Goal: Task Accomplishment & Management: Manage account settings

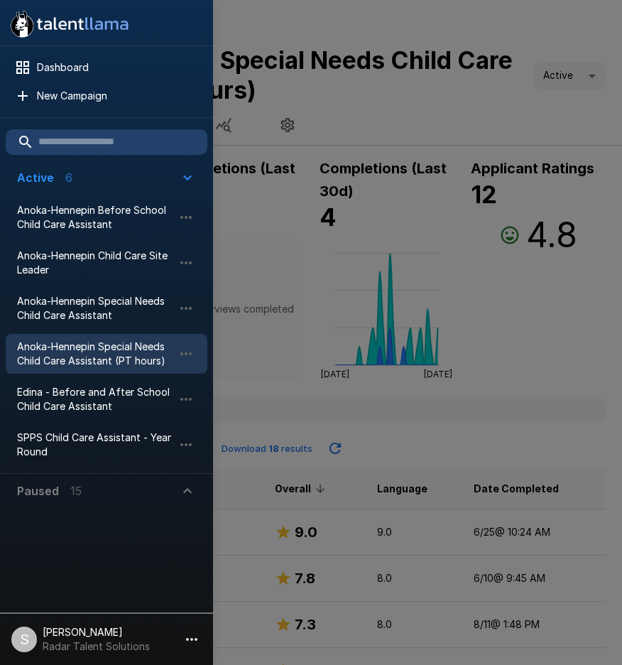
click at [345, 102] on div at bounding box center [311, 332] width 622 height 665
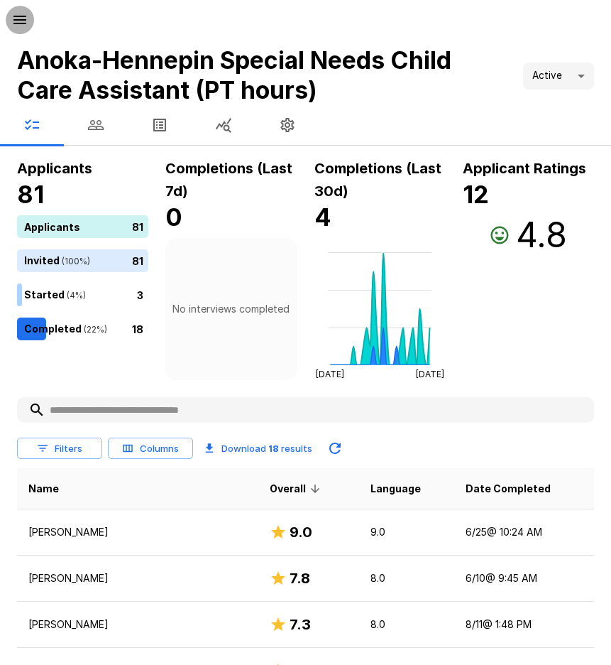
click at [21, 12] on icon "button" at bounding box center [19, 19] width 17 height 17
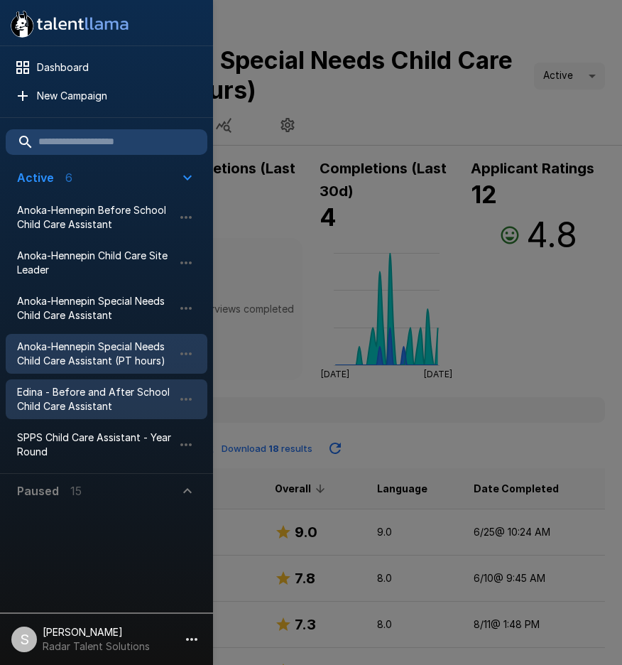
click at [56, 402] on span "Edina - Before and After School Child Care Assistant" at bounding box center [95, 399] width 156 height 28
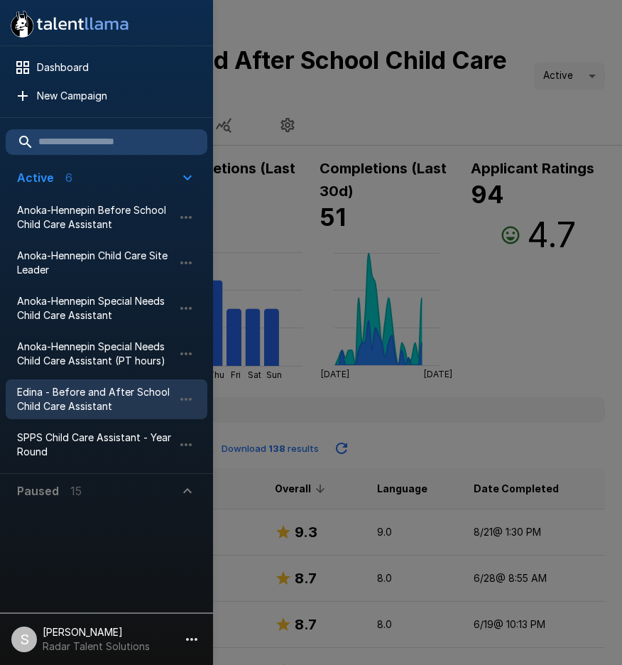
click at [452, 101] on div at bounding box center [311, 332] width 622 height 665
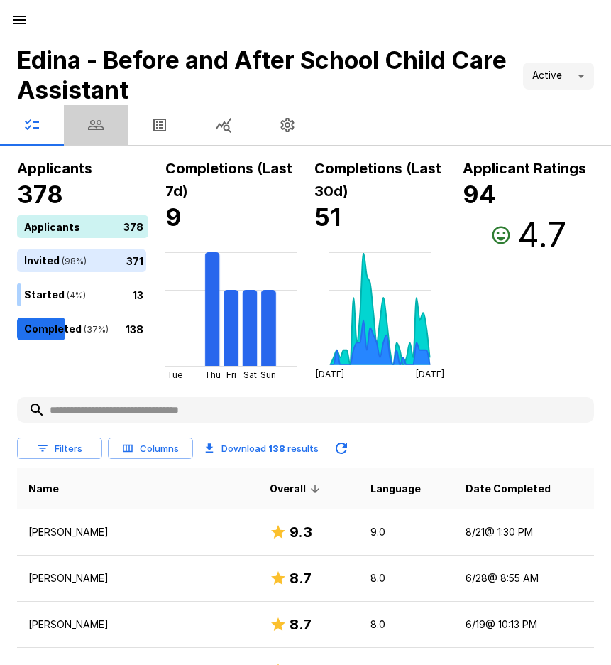
click at [93, 126] on icon "button" at bounding box center [96, 125] width 16 height 10
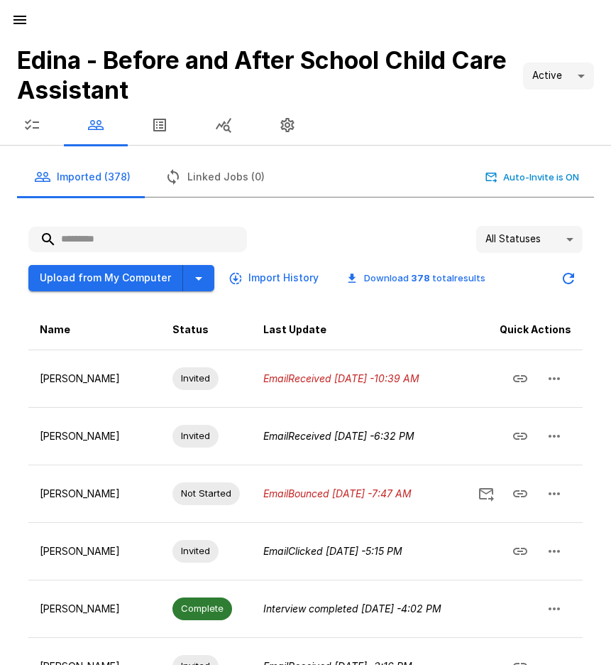
click at [40, 126] on button "button" at bounding box center [32, 125] width 64 height 40
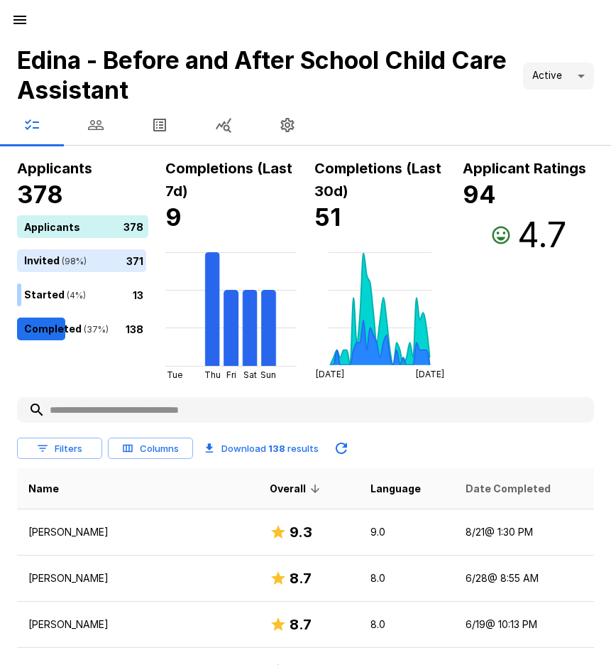
click at [496, 480] on span "Date Completed" at bounding box center [508, 488] width 85 height 17
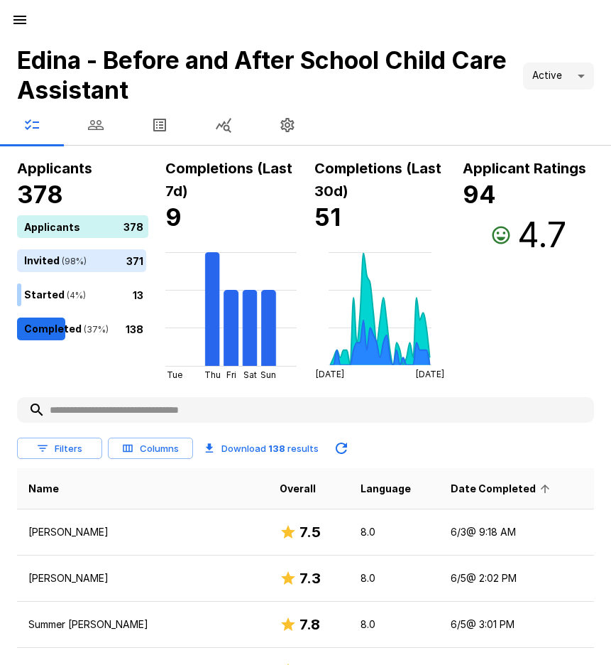
click at [492, 486] on span "Date Completed" at bounding box center [503, 488] width 104 height 17
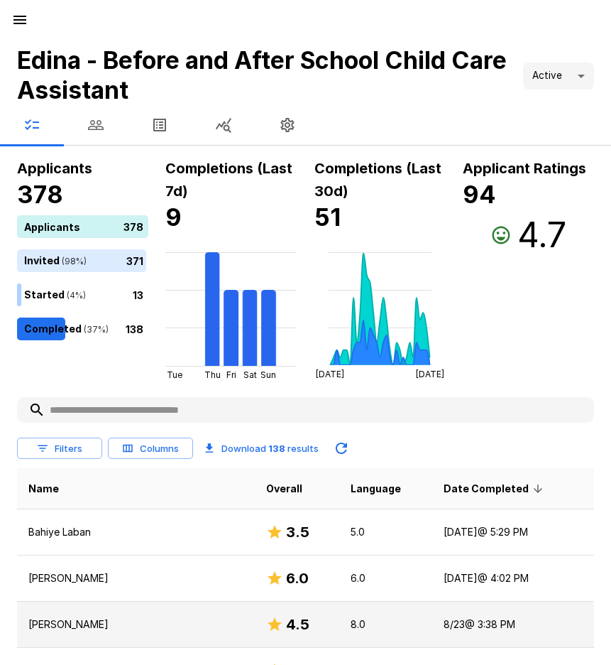
click at [58, 624] on p "[PERSON_NAME]" at bounding box center [135, 624] width 215 height 14
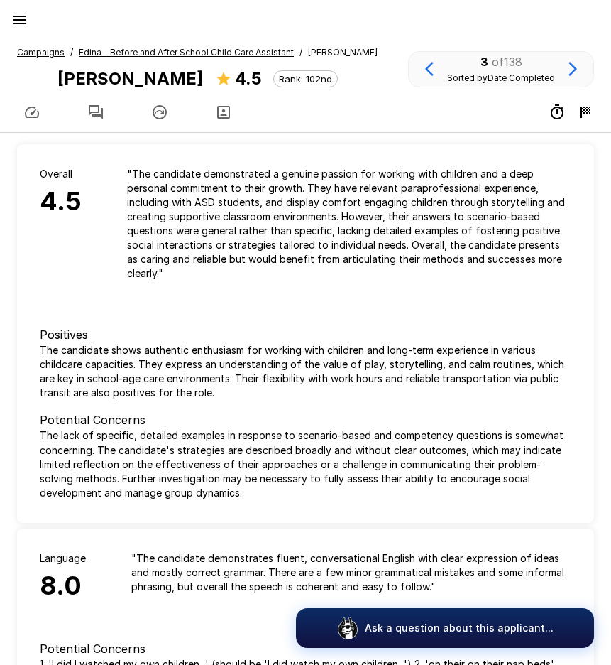
click at [92, 103] on button "button" at bounding box center [96, 112] width 64 height 40
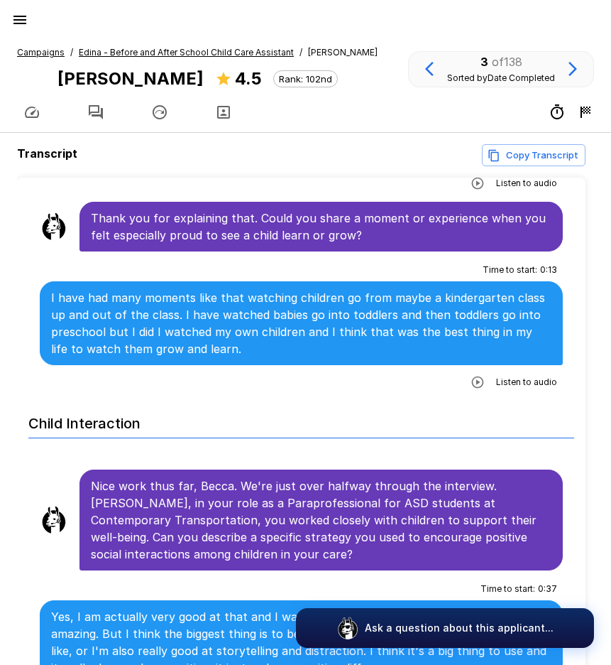
scroll to position [1278, 0]
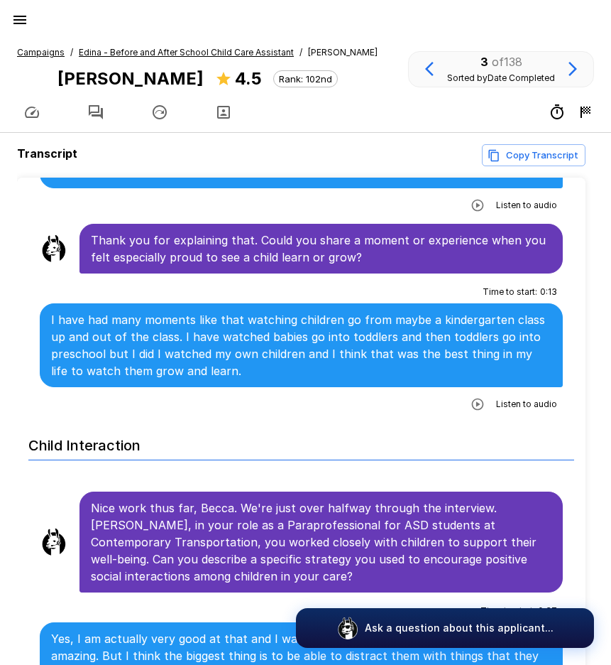
click at [147, 49] on u "Edina - Before and After School Child Care Assistant" at bounding box center [186, 52] width 215 height 11
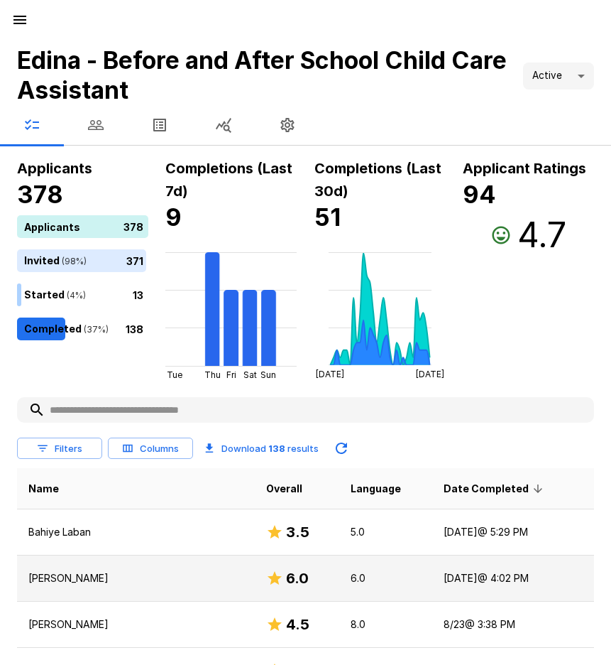
click at [39, 574] on p "[PERSON_NAME]" at bounding box center [135, 578] width 215 height 14
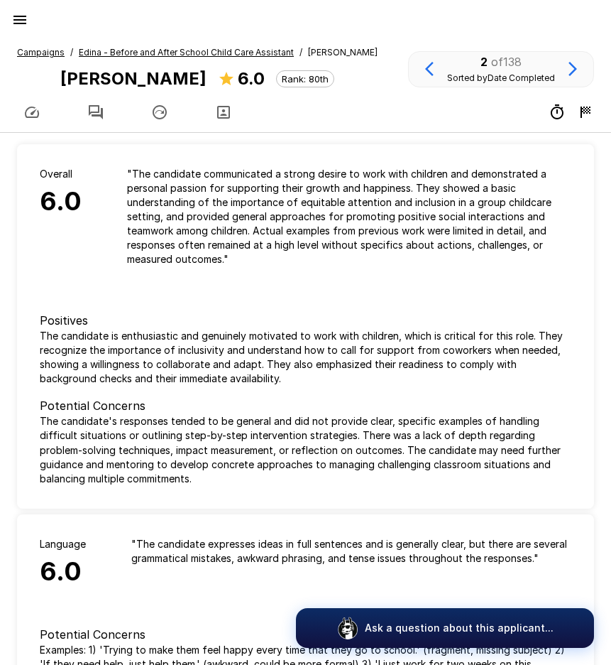
click at [103, 116] on icon "button" at bounding box center [96, 112] width 14 height 14
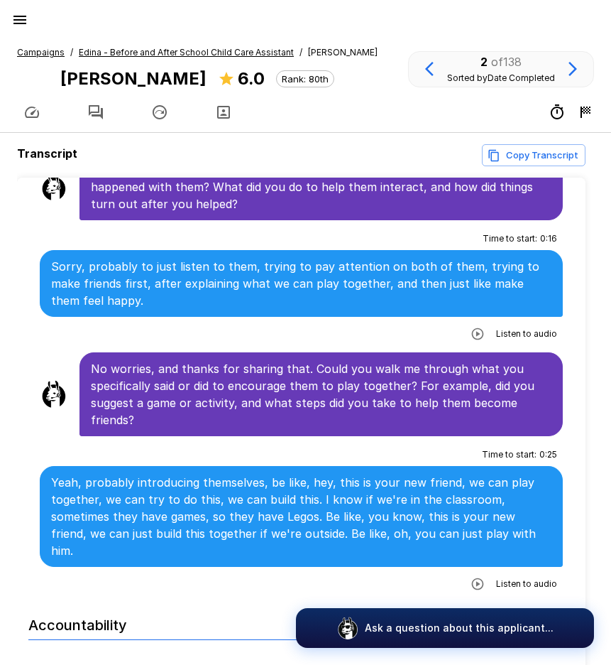
scroll to position [2272, 0]
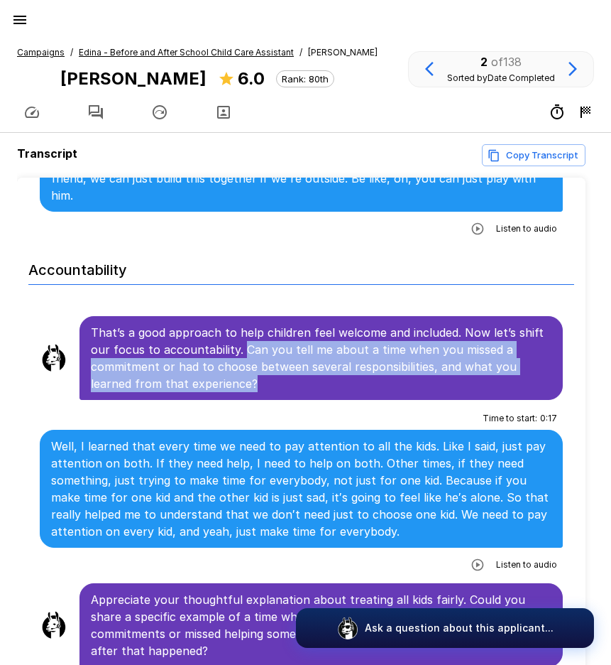
drag, startPoint x: 239, startPoint y: 298, endPoint x: 271, endPoint y: 332, distance: 46.7
click at [271, 332] on p "That’s a good approach to help children feel welcome and included. Now let’s sh…" at bounding box center [321, 358] width 461 height 68
copy p "Can you tell me about a time when you missed a commitment or had to choose betw…"
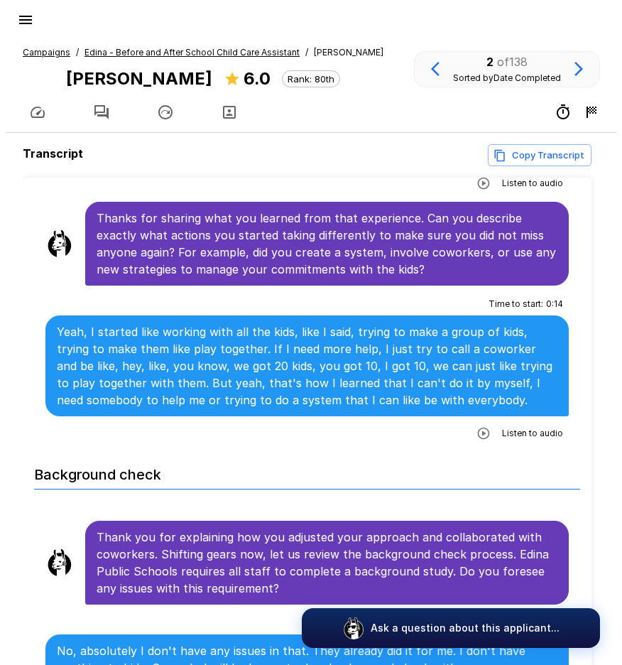
scroll to position [3266, 0]
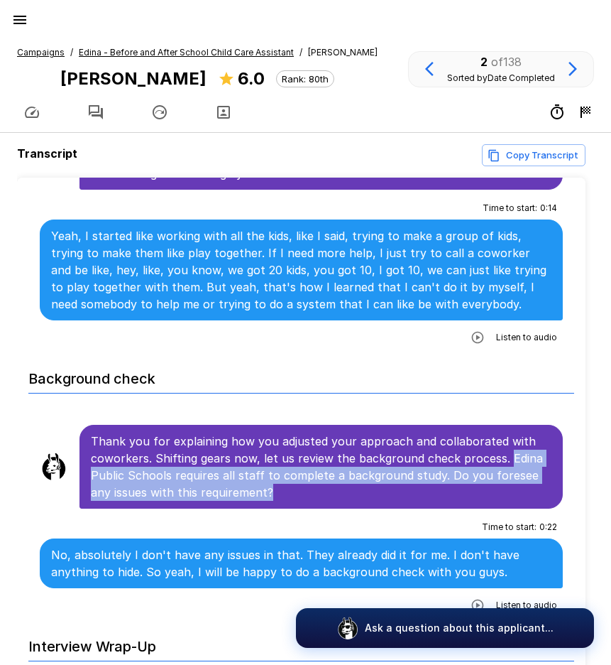
drag, startPoint x: 503, startPoint y: 373, endPoint x: 501, endPoint y: 400, distance: 27.1
click at [501, 432] on p "Thank you for explaining how you adjusted your approach and collaborated with c…" at bounding box center [321, 466] width 461 height 68
copy p "Edina Public Schools requires all staff to complete a background study. Do you …"
click at [18, 22] on icon "button" at bounding box center [19, 19] width 17 height 17
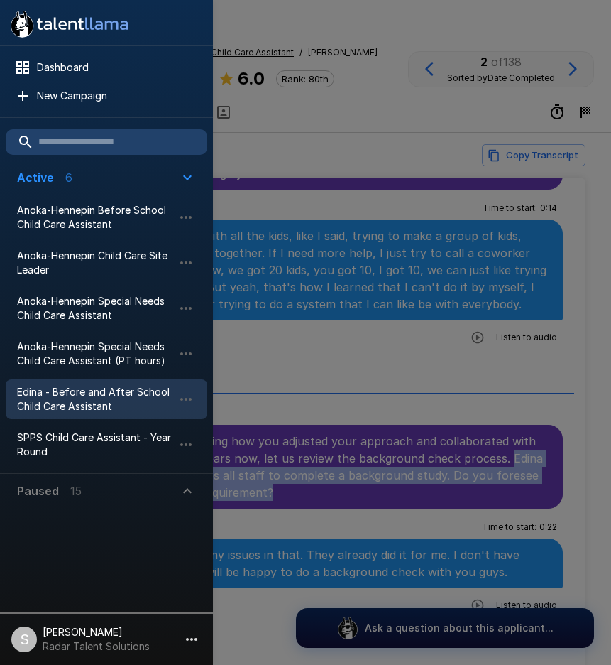
scroll to position [3232, 0]
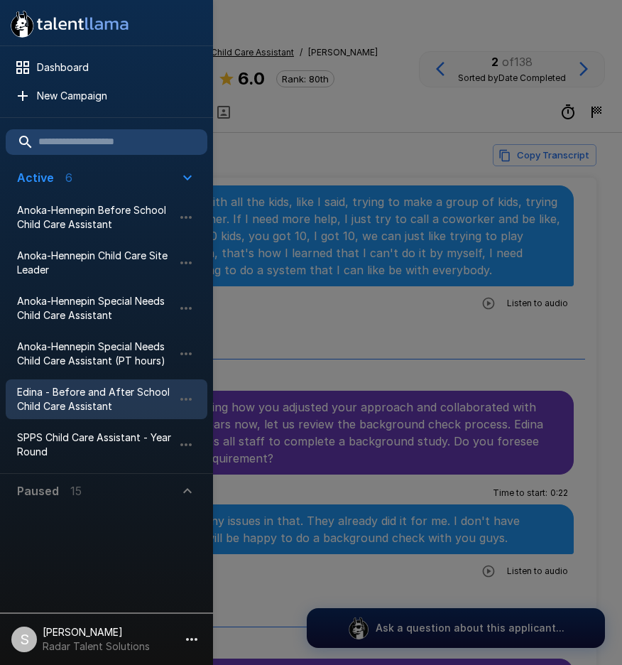
drag, startPoint x: 408, startPoint y: 60, endPoint x: 295, endPoint y: 103, distance: 121.6
click at [408, 60] on div at bounding box center [311, 332] width 622 height 665
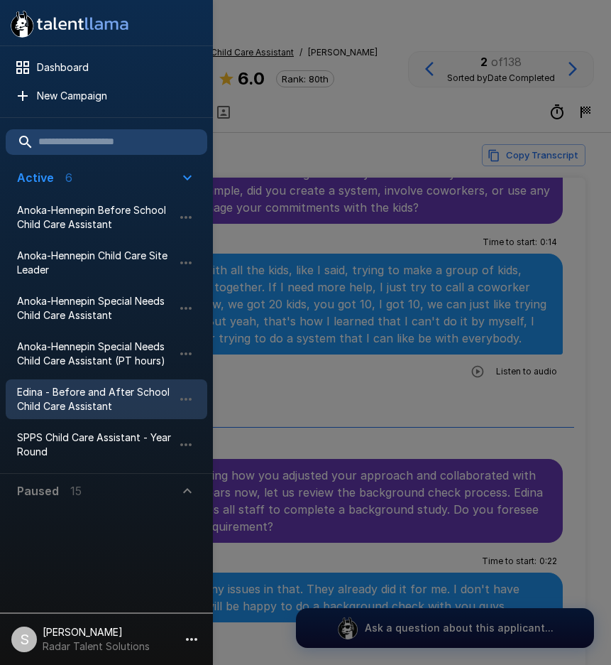
scroll to position [3266, 0]
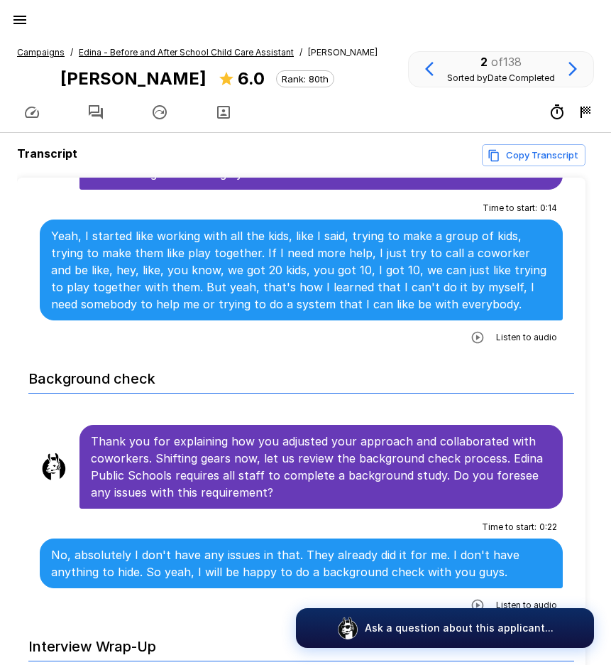
click at [132, 53] on u "Edina - Before and After School Child Care Assistant" at bounding box center [186, 52] width 215 height 11
